Goal: Information Seeking & Learning: Find specific fact

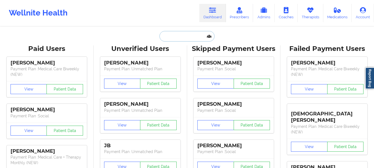
click at [200, 39] on input "text" at bounding box center [186, 36] width 55 height 11
paste input "[EMAIL_ADDRESS][DOMAIN_NAME]"
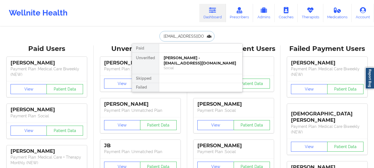
scroll to position [0, 15]
type input "[EMAIL_ADDRESS][DOMAIN_NAME]"
click at [210, 61] on div "[PERSON_NAME] - [EMAIL_ADDRESS][DOMAIN_NAME]" at bounding box center [201, 60] width 74 height 10
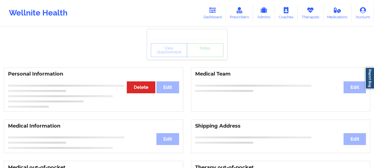
click at [203, 45] on div "View Questionnaire Notes" at bounding box center [187, 50] width 72 height 14
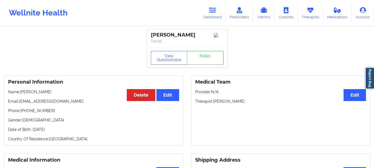
click at [204, 48] on div "[PERSON_NAME] Social" at bounding box center [187, 38] width 80 height 19
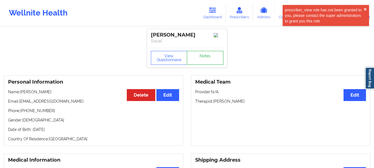
click at [207, 59] on link "Notes" at bounding box center [205, 58] width 37 height 14
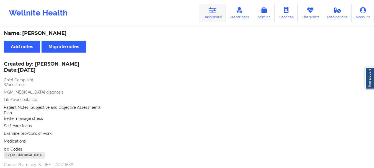
click at [211, 14] on link "Dashboard" at bounding box center [212, 13] width 27 height 18
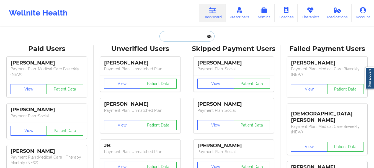
click at [194, 38] on input "text" at bounding box center [186, 36] width 55 height 11
paste input "[EMAIL_ADDRESS][DOMAIN_NAME]"
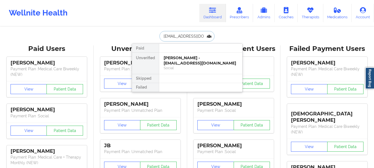
scroll to position [0, 9]
type input "[EMAIL_ADDRESS][DOMAIN_NAME]"
click at [197, 59] on div "[PERSON_NAME] - [EMAIL_ADDRESS][DOMAIN_NAME]" at bounding box center [201, 60] width 74 height 10
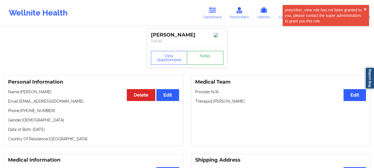
click at [206, 59] on link "Notes" at bounding box center [205, 58] width 37 height 14
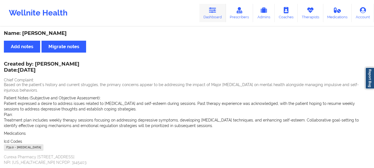
click at [213, 8] on icon at bounding box center [212, 10] width 7 height 6
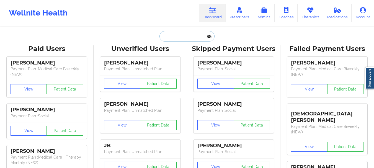
click at [195, 38] on input "text" at bounding box center [186, 36] width 55 height 11
paste input "[EMAIL_ADDRESS][DOMAIN_NAME]"
type input "[EMAIL_ADDRESS][DOMAIN_NAME]"
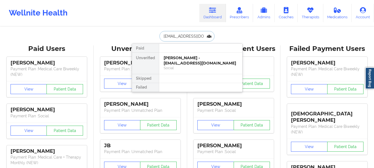
scroll to position [0, 12]
click at [208, 60] on div "[PERSON_NAME] - [EMAIL_ADDRESS][DOMAIN_NAME]" at bounding box center [201, 60] width 74 height 10
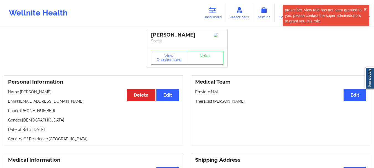
click at [205, 56] on link "Notes" at bounding box center [205, 58] width 37 height 14
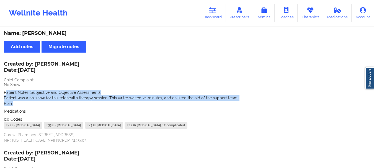
drag, startPoint x: 21, startPoint y: 102, endPoint x: 6, endPoint y: 94, distance: 17.5
click at [6, 94] on div "Patient Notes (Subjective and Objective Assessment): Patient was a no-show for …" at bounding box center [187, 98] width 366 height 17
click at [21, 93] on span "Patient Notes (Subjective and Objective Assessment):" at bounding box center [52, 92] width 97 height 4
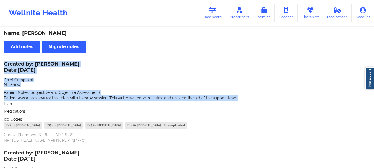
drag, startPoint x: 239, startPoint y: 97, endPoint x: 1, endPoint y: 66, distance: 240.6
copy div "Created by: [PERSON_NAME] Date: [DATE] Chief Complaint: No Show Patient Notes (…"
click at [205, 7] on link "Dashboard" at bounding box center [212, 13] width 27 height 18
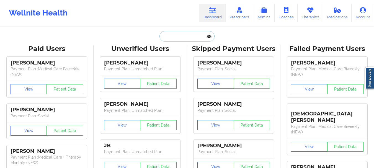
click at [181, 37] on input "text" at bounding box center [186, 36] width 55 height 11
paste input "[EMAIL_ADDRESS][DOMAIN_NAME]"
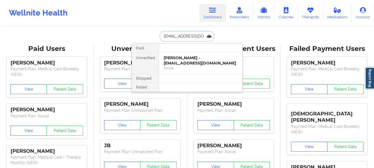
scroll to position [0, 4]
type input "[EMAIL_ADDRESS][DOMAIN_NAME]"
click at [196, 57] on div "[PERSON_NAME] - [EMAIL_ADDRESS][DOMAIN_NAME]" at bounding box center [201, 60] width 74 height 10
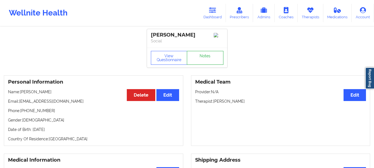
click at [201, 56] on link "Notes" at bounding box center [205, 58] width 37 height 14
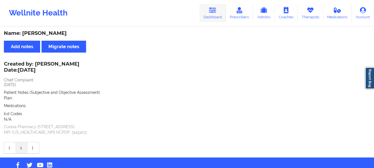
click at [218, 12] on link "Dashboard" at bounding box center [212, 13] width 27 height 18
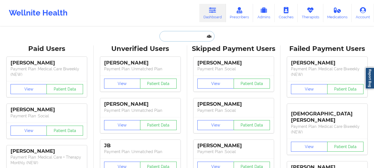
click at [195, 35] on input "text" at bounding box center [186, 36] width 55 height 11
paste input "[EMAIL_ADDRESS][DOMAIN_NAME]"
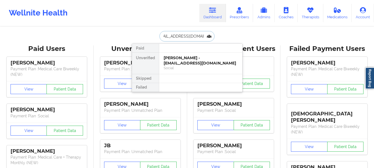
type input "[EMAIL_ADDRESS][DOMAIN_NAME]"
click at [206, 63] on div "[PERSON_NAME] - [EMAIL_ADDRESS][DOMAIN_NAME]" at bounding box center [201, 60] width 74 height 10
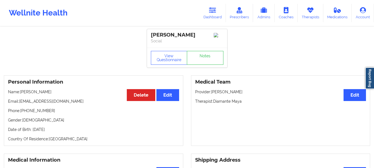
click at [202, 50] on div "View Questionnaire Notes" at bounding box center [187, 58] width 80 height 20
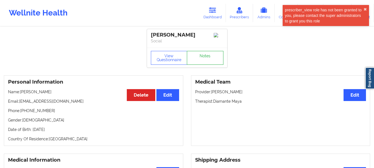
click at [203, 57] on link "Notes" at bounding box center [205, 58] width 37 height 14
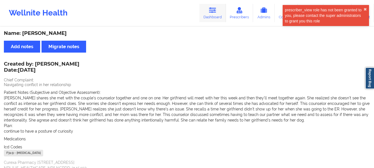
click at [212, 13] on icon at bounding box center [212, 10] width 7 height 6
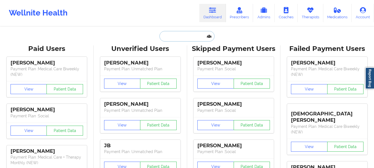
click at [184, 33] on input "text" at bounding box center [186, 36] width 55 height 11
paste input "[EMAIL_ADDRESS][DOMAIN_NAME]"
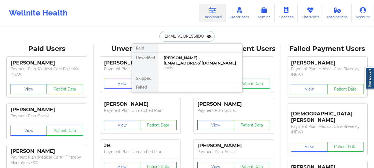
scroll to position [0, 3]
type input "[EMAIL_ADDRESS][DOMAIN_NAME]"
click at [200, 62] on div "[PERSON_NAME] - [EMAIL_ADDRESS][DOMAIN_NAME]" at bounding box center [201, 60] width 74 height 10
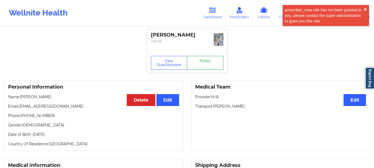
click at [213, 57] on link "Notes" at bounding box center [205, 63] width 37 height 14
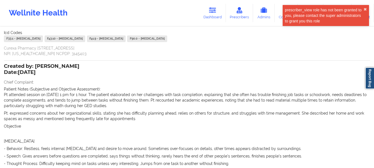
scroll to position [83, 0]
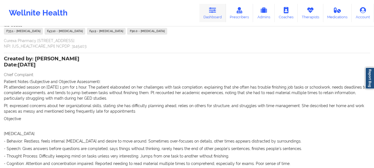
click at [216, 12] on icon at bounding box center [212, 10] width 7 height 6
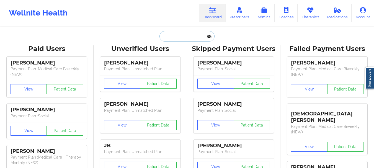
click at [174, 36] on input "text" at bounding box center [186, 36] width 55 height 11
paste input "[EMAIL_ADDRESS][DOMAIN_NAME]"
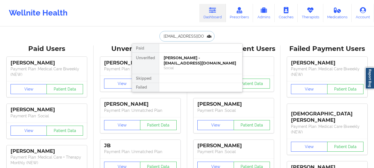
scroll to position [0, 4]
type input "[EMAIL_ADDRESS][DOMAIN_NAME]"
click at [207, 63] on div "[PERSON_NAME] - [EMAIL_ADDRESS][DOMAIN_NAME]" at bounding box center [201, 60] width 74 height 10
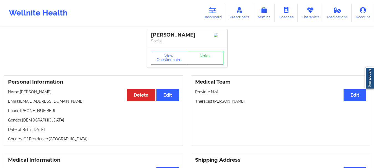
click at [203, 58] on link "Notes" at bounding box center [205, 58] width 37 height 14
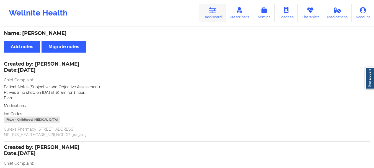
click at [216, 12] on icon at bounding box center [212, 10] width 7 height 6
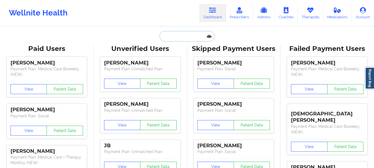
click at [178, 40] on input "text" at bounding box center [186, 36] width 55 height 11
paste input "[EMAIL_ADDRESS][PERSON_NAME][DOMAIN_NAME]"
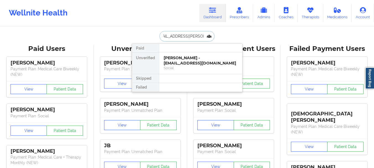
type input "[EMAIL_ADDRESS][PERSON_NAME][DOMAIN_NAME]"
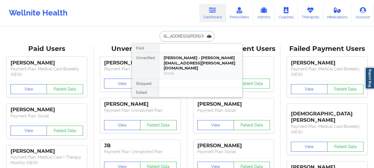
click at [188, 60] on div "[PERSON_NAME] - [PERSON_NAME][EMAIL_ADDRESS][PERSON_NAME][DOMAIN_NAME]" at bounding box center [201, 62] width 74 height 15
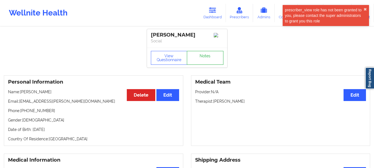
click at [201, 54] on link "Notes" at bounding box center [205, 58] width 37 height 14
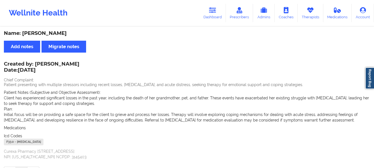
drag, startPoint x: 60, startPoint y: 62, endPoint x: 36, endPoint y: 65, distance: 24.5
click at [36, 65] on div "Created by: [PERSON_NAME] Date: [DATE] Chief Complaint: Patient presenting with…" at bounding box center [187, 110] width 366 height 97
click at [37, 63] on div "Created by: [PERSON_NAME] Date: [DATE]" at bounding box center [42, 67] width 76 height 13
click at [36, 63] on div "Created by: [PERSON_NAME] Date: [DATE]" at bounding box center [42, 67] width 76 height 13
click at [54, 62] on div "Created by: [PERSON_NAME] Date: [DATE]" at bounding box center [42, 67] width 76 height 13
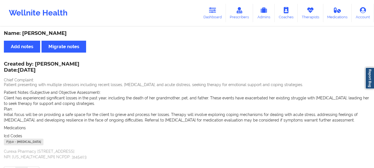
drag, startPoint x: 66, startPoint y: 60, endPoint x: 45, endPoint y: 61, distance: 21.3
click at [45, 60] on div "Name: [PERSON_NAME] Add notes Migrate notes Created by: [PERSON_NAME] Date: [DA…" at bounding box center [187, 104] width 374 height 155
click at [43, 64] on div "Created by: [PERSON_NAME] Date: [DATE]" at bounding box center [42, 67] width 76 height 13
click at [212, 15] on link "Dashboard" at bounding box center [212, 13] width 27 height 18
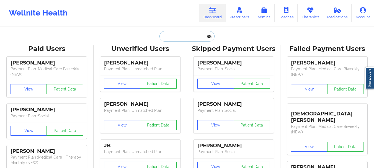
click at [185, 36] on input "text" at bounding box center [186, 36] width 55 height 11
paste input "[EMAIL_ADDRESS][DOMAIN_NAME]"
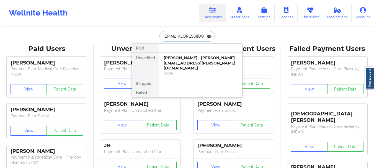
type input "[EMAIL_ADDRESS][DOMAIN_NAME]"
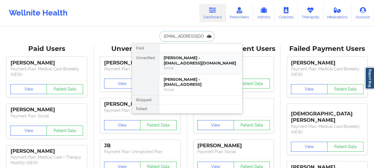
click at [204, 59] on div "[PERSON_NAME] - [EMAIL_ADDRESS][DOMAIN_NAME]" at bounding box center [201, 60] width 74 height 10
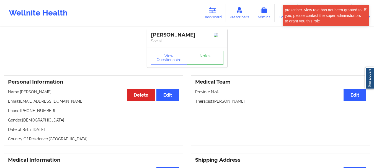
click at [204, 64] on link "Notes" at bounding box center [205, 58] width 37 height 14
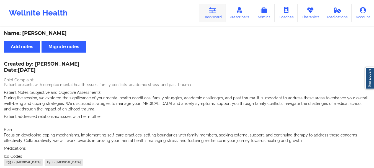
drag, startPoint x: 217, startPoint y: 11, endPoint x: 207, endPoint y: 22, distance: 14.9
click at [216, 11] on icon at bounding box center [212, 10] width 7 height 6
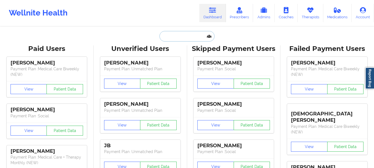
click at [191, 36] on input "text" at bounding box center [186, 36] width 55 height 11
paste input "[PERSON_NAME][EMAIL_ADDRESS][PERSON_NAME][DOMAIN_NAME]"
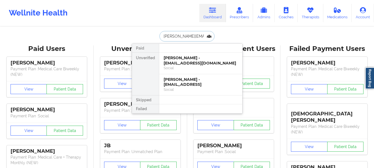
scroll to position [0, 2]
type input "[PERSON_NAME][EMAIL_ADDRESS][PERSON_NAME][DOMAIN_NAME]"
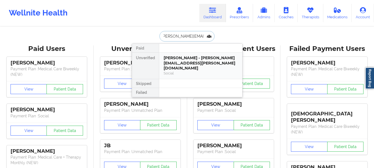
click at [190, 58] on div "[PERSON_NAME] - [PERSON_NAME][EMAIL_ADDRESS][PERSON_NAME][DOMAIN_NAME]" at bounding box center [201, 62] width 74 height 15
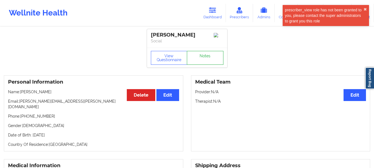
click at [202, 61] on link "Notes" at bounding box center [205, 58] width 37 height 14
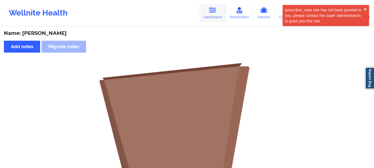
click at [217, 16] on link "Dashboard" at bounding box center [212, 13] width 27 height 18
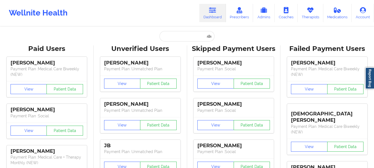
click at [182, 35] on input "text" at bounding box center [186, 36] width 55 height 11
paste input "[EMAIL_ADDRESS][DOMAIN_NAME]"
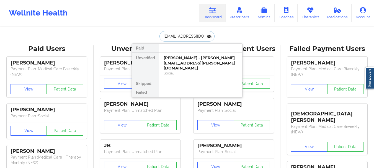
type input "[EMAIL_ADDRESS][DOMAIN_NAME]"
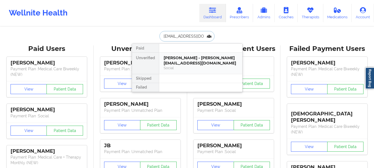
click at [204, 63] on div "[PERSON_NAME] - [PERSON_NAME][EMAIL_ADDRESS][DOMAIN_NAME]" at bounding box center [201, 60] width 74 height 10
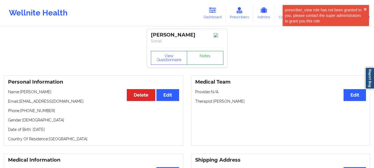
click at [208, 58] on link "Notes" at bounding box center [205, 58] width 37 height 14
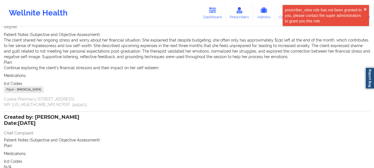
scroll to position [123, 0]
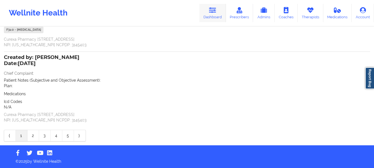
click at [212, 6] on link "Dashboard" at bounding box center [212, 13] width 27 height 18
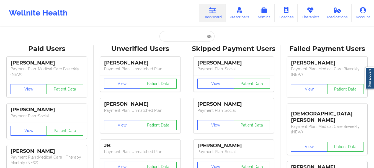
drag, startPoint x: 181, startPoint y: 39, endPoint x: 182, endPoint y: 37, distance: 2.9
click at [181, 39] on input "text" at bounding box center [186, 36] width 55 height 11
paste input "[EMAIL_ADDRESS][DOMAIN_NAME]"
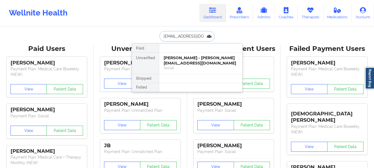
type input "[EMAIL_ADDRESS][DOMAIN_NAME]"
click at [197, 64] on div "[PERSON_NAME] - [EMAIL_ADDRESS][DOMAIN_NAME]" at bounding box center [201, 60] width 74 height 10
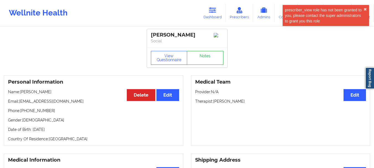
click at [203, 55] on link "Notes" at bounding box center [205, 58] width 37 height 14
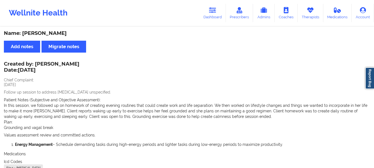
click at [215, 11] on icon at bounding box center [212, 10] width 7 height 6
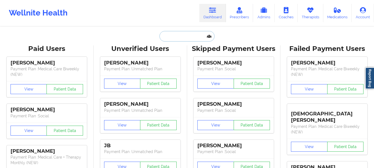
click at [189, 32] on input "text" at bounding box center [186, 36] width 55 height 11
paste input "[EMAIL_ADDRESS][DOMAIN_NAME]"
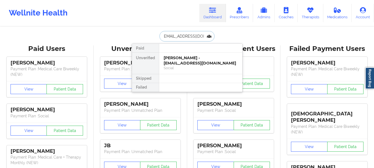
type input "[EMAIL_ADDRESS][DOMAIN_NAME]"
click at [189, 64] on div "[PERSON_NAME] - [EMAIL_ADDRESS][DOMAIN_NAME]" at bounding box center [201, 60] width 74 height 10
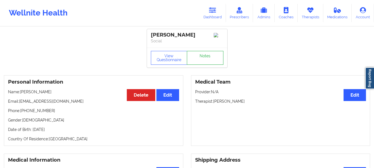
click at [206, 60] on link "Notes" at bounding box center [205, 58] width 37 height 14
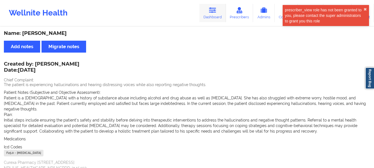
click at [220, 12] on link "Dashboard" at bounding box center [212, 13] width 27 height 18
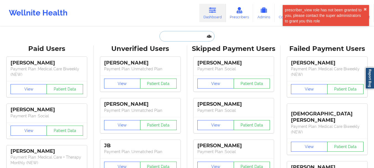
click at [175, 34] on input "text" at bounding box center [186, 36] width 55 height 11
paste input "[EMAIL_ADDRESS][DOMAIN_NAME]"
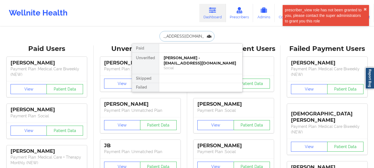
type input "[EMAIL_ADDRESS][DOMAIN_NAME]"
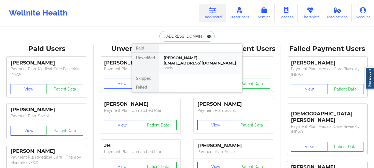
click at [205, 66] on div "Social" at bounding box center [201, 68] width 74 height 5
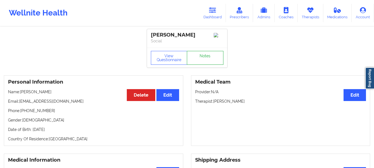
click at [207, 56] on link "Notes" at bounding box center [205, 58] width 37 height 14
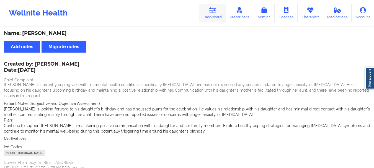
click at [206, 17] on link "Dashboard" at bounding box center [212, 13] width 27 height 18
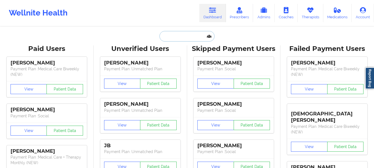
click at [176, 38] on input "text" at bounding box center [186, 36] width 55 height 11
paste input "[EMAIL_ADDRESS][DOMAIN_NAME]"
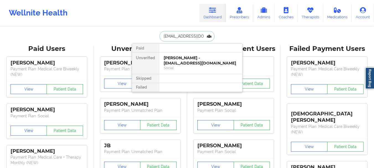
scroll to position [0, 10]
type input "[EMAIL_ADDRESS][DOMAIN_NAME]"
click at [189, 60] on div "[PERSON_NAME] - [EMAIL_ADDRESS][DOMAIN_NAME]" at bounding box center [201, 60] width 74 height 10
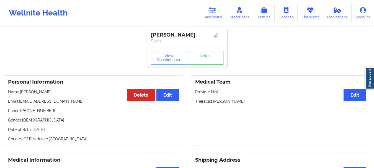
click at [207, 61] on link "Notes" at bounding box center [205, 58] width 37 height 14
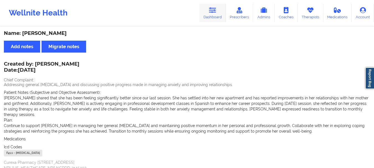
click at [209, 11] on link "Dashboard" at bounding box center [212, 13] width 27 height 18
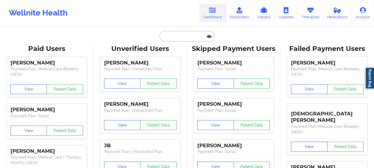
click at [196, 33] on input "text" at bounding box center [186, 36] width 55 height 11
paste input "[PERSON_NAME][EMAIL_ADDRESS][PERSON_NAME][DOMAIN_NAME]"
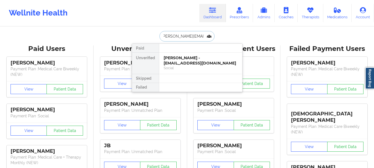
type input "[PERSON_NAME][EMAIL_ADDRESS][PERSON_NAME][DOMAIN_NAME]"
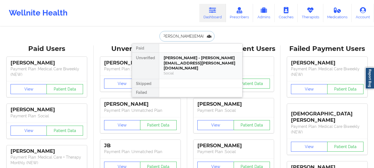
click at [193, 71] on div "Social" at bounding box center [201, 73] width 74 height 5
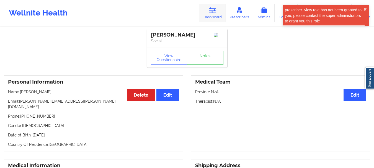
click at [208, 5] on link "Dashboard" at bounding box center [212, 13] width 27 height 18
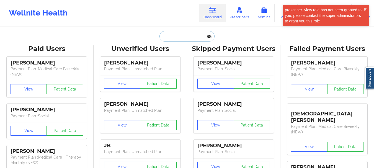
click at [194, 37] on input "text" at bounding box center [186, 36] width 55 height 11
paste input "[EMAIL_ADDRESS][DOMAIN_NAME]"
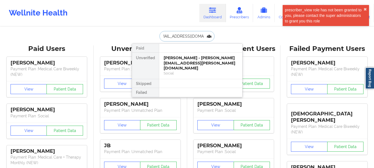
type input "[EMAIL_ADDRESS][DOMAIN_NAME]"
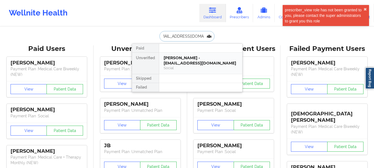
click at [201, 65] on div "[PERSON_NAME] - [EMAIL_ADDRESS][DOMAIN_NAME]" at bounding box center [201, 60] width 74 height 10
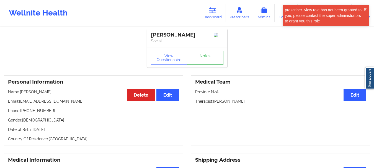
click at [206, 58] on link "Notes" at bounding box center [205, 58] width 37 height 14
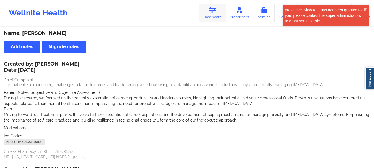
click at [209, 12] on link "Dashboard" at bounding box center [212, 13] width 27 height 18
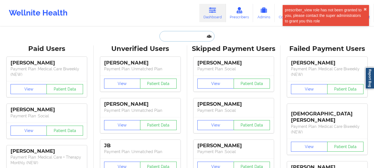
click at [196, 37] on input "text" at bounding box center [186, 36] width 55 height 11
paste input "[EMAIL_ADDRESS][DOMAIN_NAME]"
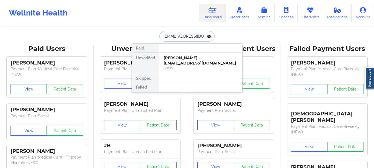
scroll to position [0, 4]
type input "[EMAIL_ADDRESS][DOMAIN_NAME]"
click at [195, 58] on div "[PERSON_NAME] - [EMAIL_ADDRESS][DOMAIN_NAME]" at bounding box center [201, 60] width 74 height 10
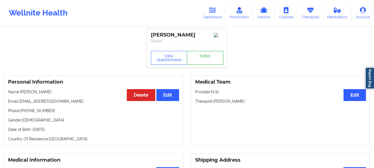
click at [198, 54] on link "Notes" at bounding box center [205, 58] width 37 height 14
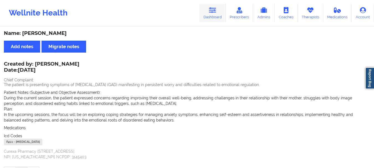
click at [207, 15] on link "Dashboard" at bounding box center [212, 13] width 27 height 18
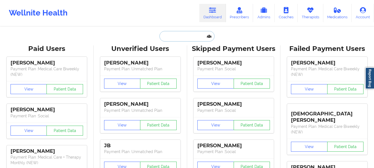
click at [192, 37] on input "text" at bounding box center [186, 36] width 55 height 11
paste input "[PERSON_NAME][EMAIL_ADDRESS][PERSON_NAME][DOMAIN_NAME]"
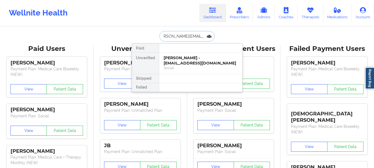
type input "[PERSON_NAME][EMAIL_ADDRESS][PERSON_NAME][DOMAIN_NAME]"
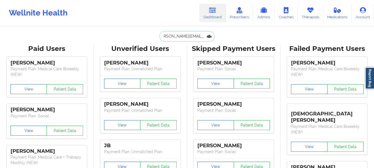
scroll to position [0, 0]
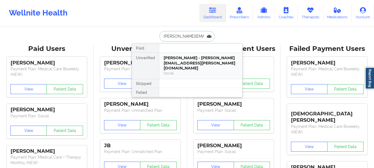
click at [183, 61] on div "[PERSON_NAME] - [PERSON_NAME][EMAIL_ADDRESS][PERSON_NAME][DOMAIN_NAME]" at bounding box center [201, 62] width 74 height 15
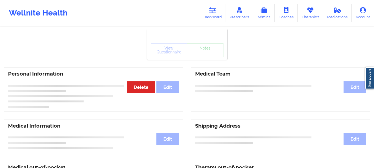
click at [202, 52] on div "View Questionnaire Notes" at bounding box center [187, 50] width 72 height 14
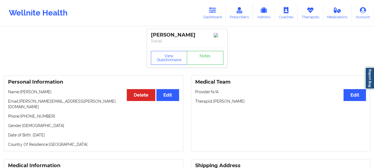
click at [207, 50] on div "View Questionnaire Notes" at bounding box center [187, 58] width 80 height 20
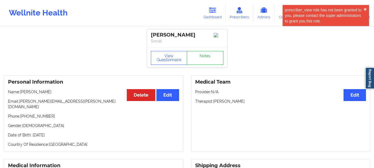
click at [205, 55] on link "Notes" at bounding box center [205, 58] width 37 height 14
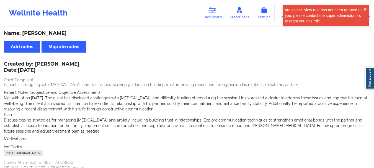
drag, startPoint x: 90, startPoint y: 65, endPoint x: 38, endPoint y: 62, distance: 51.5
click at [38, 62] on div "Created by: [PERSON_NAME] Date: [DATE] Chief Complaint: Patient is struggling w…" at bounding box center [187, 116] width 366 height 108
click at [38, 61] on div "Created by: [PERSON_NAME] Date: [DATE]" at bounding box center [42, 67] width 76 height 13
click at [37, 63] on div "Created by: [PERSON_NAME] Date: [DATE]" at bounding box center [42, 67] width 76 height 13
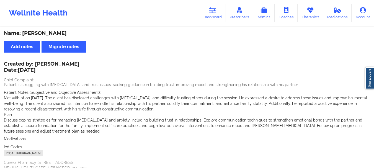
drag, startPoint x: 36, startPoint y: 63, endPoint x: 87, endPoint y: 63, distance: 51.2
click at [79, 63] on div "Created by: [PERSON_NAME] Date: [DATE]" at bounding box center [42, 67] width 76 height 13
copy div "[PERSON_NAME]"
click at [213, 11] on icon at bounding box center [212, 10] width 7 height 6
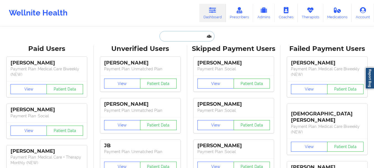
click at [165, 35] on input "text" at bounding box center [186, 36] width 55 height 11
paste input "[EMAIL_ADDRESS][DOMAIN_NAME]"
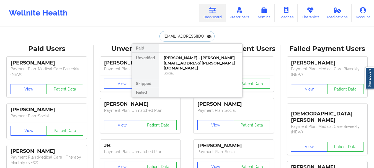
type input "[EMAIL_ADDRESS][DOMAIN_NAME]"
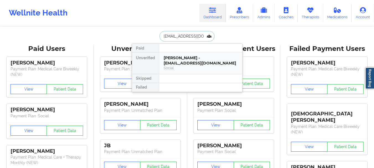
click at [212, 61] on div "[PERSON_NAME] - [EMAIL_ADDRESS][DOMAIN_NAME]" at bounding box center [201, 60] width 74 height 10
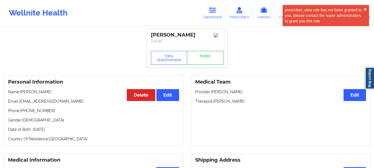
click at [206, 55] on link "Notes" at bounding box center [205, 58] width 37 height 14
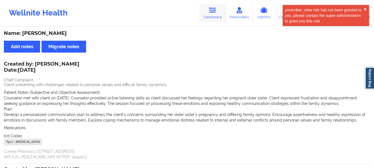
click at [213, 14] on link "Dashboard" at bounding box center [212, 13] width 27 height 18
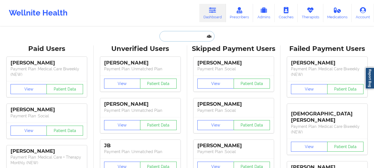
click at [196, 38] on input "text" at bounding box center [186, 36] width 55 height 11
paste input "[EMAIL_ADDRESS][DOMAIN_NAME]"
type input "[EMAIL_ADDRESS][DOMAIN_NAME]"
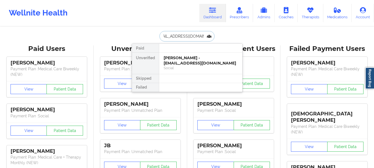
click at [204, 63] on div "[PERSON_NAME] - [EMAIL_ADDRESS][DOMAIN_NAME]" at bounding box center [201, 60] width 74 height 10
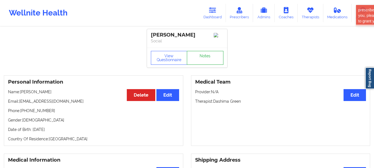
click at [203, 57] on link "Notes" at bounding box center [205, 58] width 37 height 14
